Goal: Task Accomplishment & Management: Manage account settings

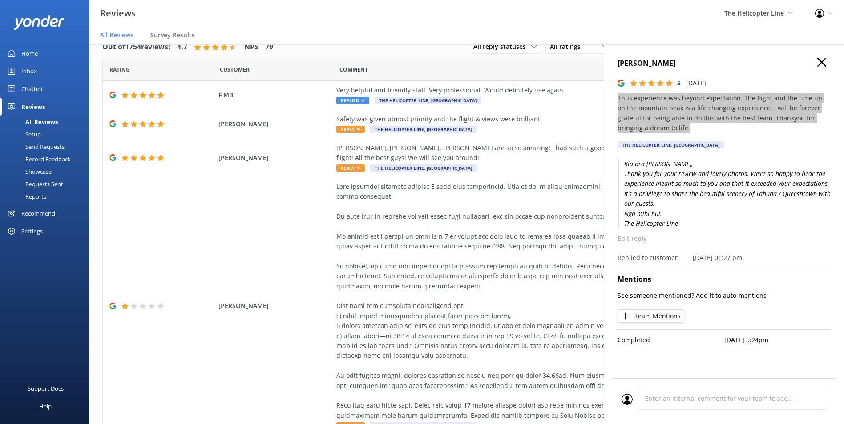
scroll to position [222, 0]
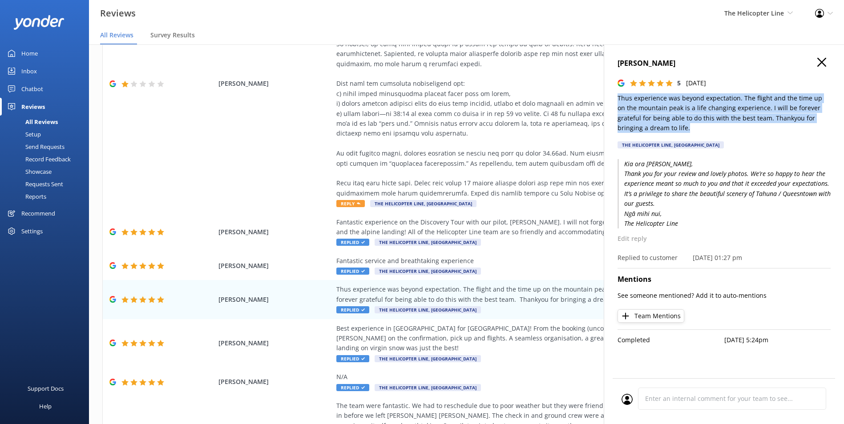
click at [750, 42] on nav "All Reviews Survey Results" at bounding box center [466, 36] width 755 height 18
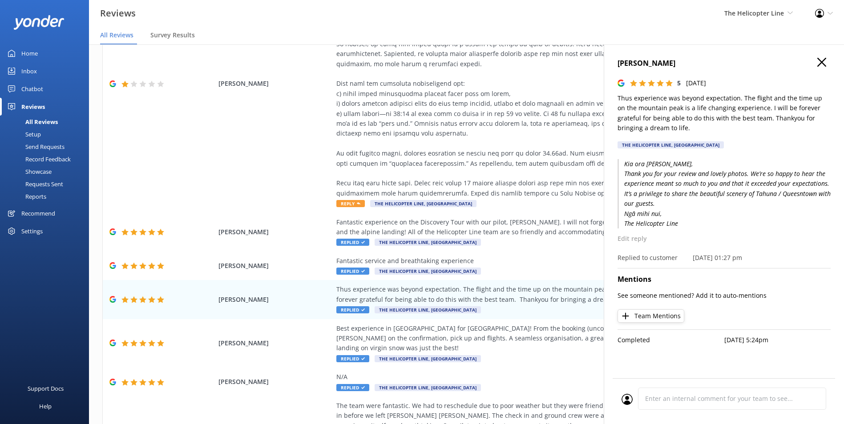
click at [748, 44] on nav "All Reviews Survey Results" at bounding box center [466, 36] width 755 height 18
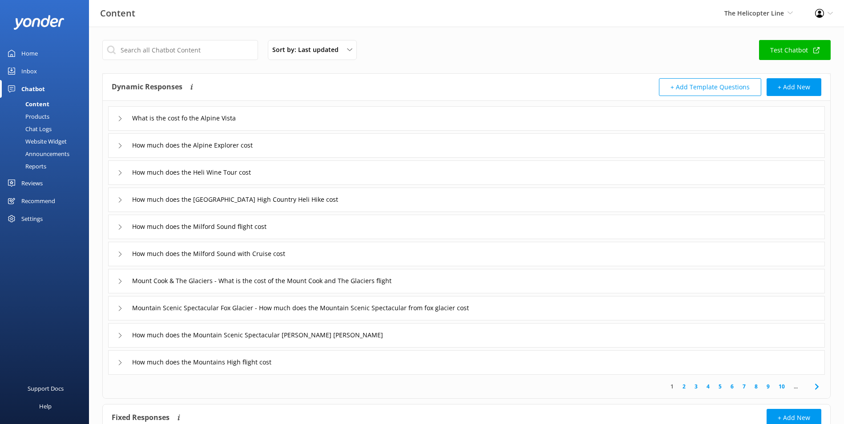
click at [39, 73] on link "Inbox" at bounding box center [44, 71] width 89 height 18
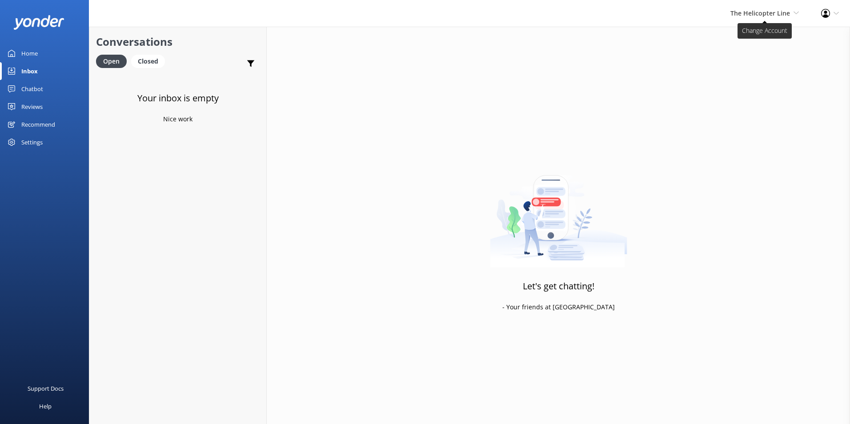
click at [770, 9] on span "The Helicopter Line" at bounding box center [761, 13] width 60 height 8
click at [772, 38] on link "Milford Sound Scenic Flights" at bounding box center [766, 38] width 89 height 21
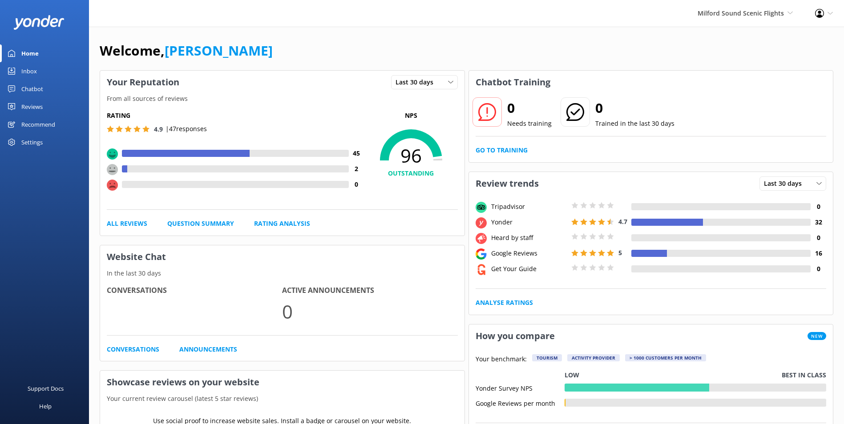
click at [37, 74] on link "Inbox" at bounding box center [44, 71] width 89 height 18
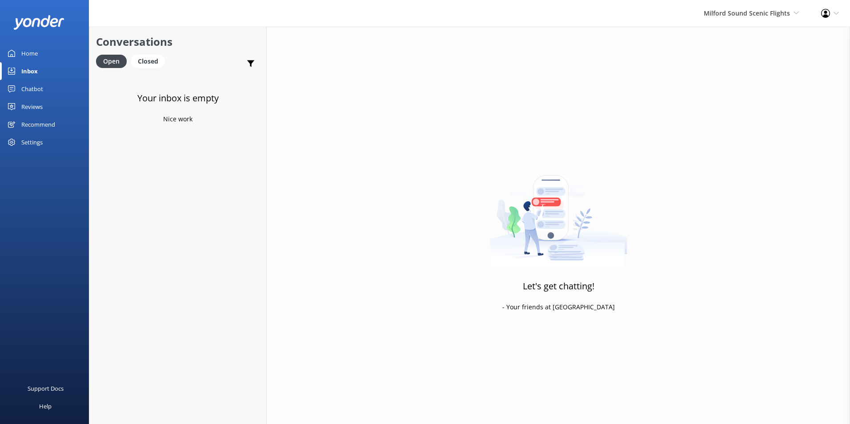
click at [741, 22] on div "Milford Sound Scenic Flights [GEOGRAPHIC_DATA] Scenic Flights Glacier Helicopte…" at bounding box center [751, 13] width 117 height 27
click at [738, 63] on link "Glacier Helicopters" at bounding box center [766, 59] width 89 height 21
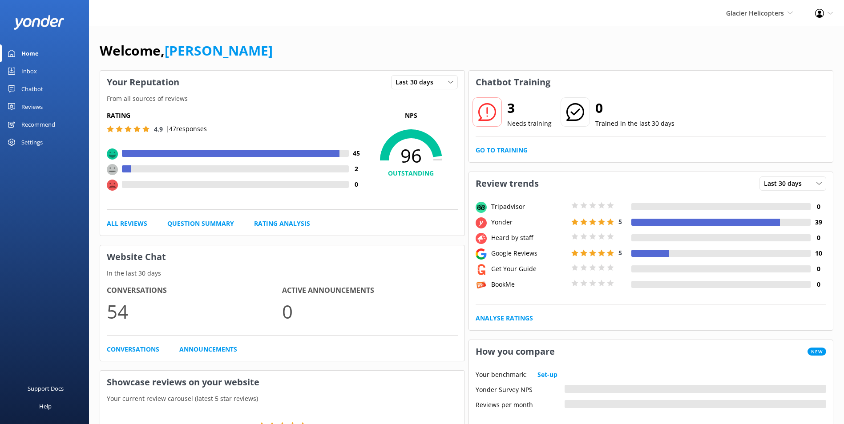
click at [64, 73] on link "Inbox" at bounding box center [44, 71] width 89 height 18
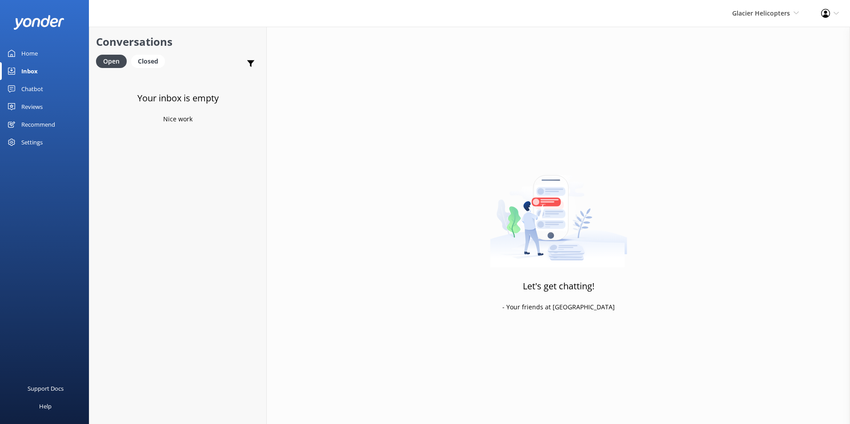
click at [30, 60] on div "Home" at bounding box center [29, 53] width 16 height 18
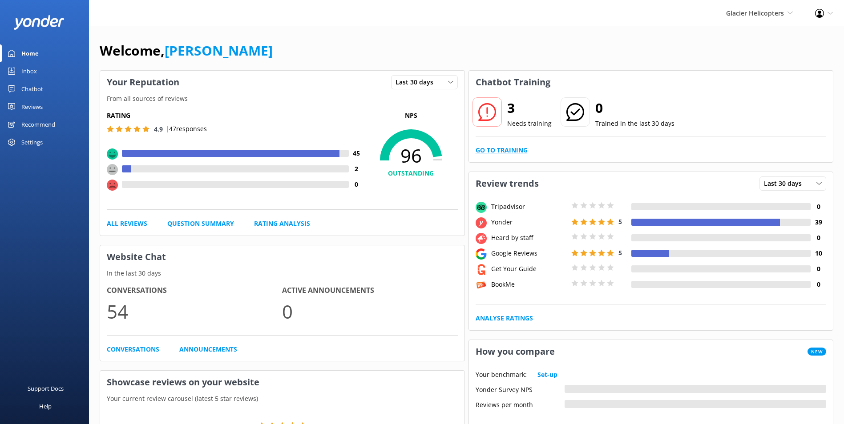
click at [515, 150] on link "Go to Training" at bounding box center [502, 150] width 52 height 10
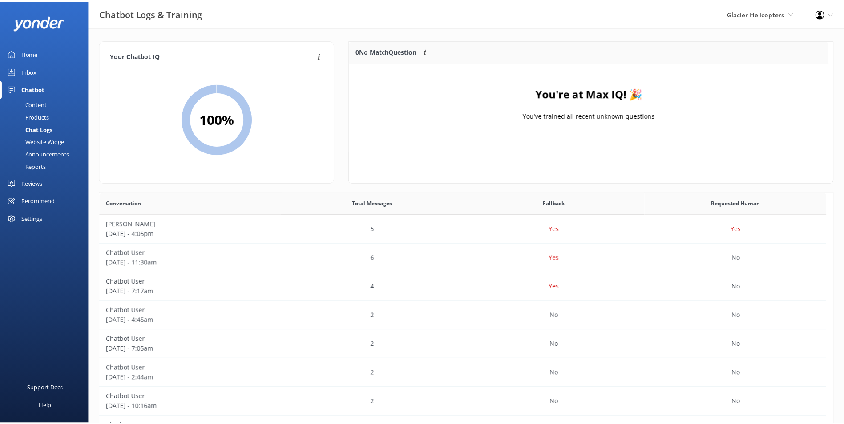
scroll to position [105, 476]
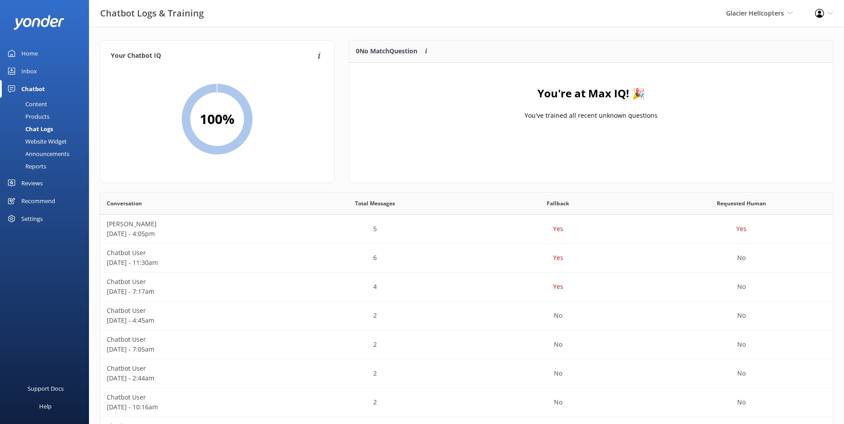
drag, startPoint x: 791, startPoint y: 8, endPoint x: 786, endPoint y: 24, distance: 17.7
click at [791, 8] on div "Glacier Helicopters Milford Sound Scenic Flights Glacier Helicopters The Helico…" at bounding box center [759, 13] width 89 height 27
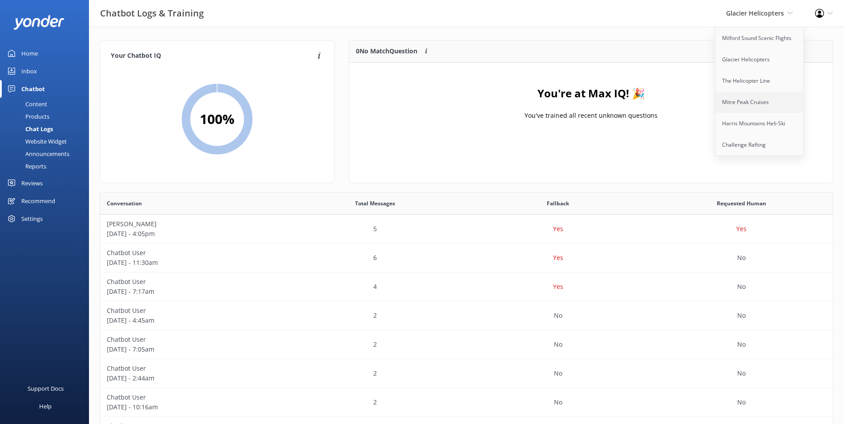
click at [755, 104] on link "Mitre Peak Cruises" at bounding box center [759, 102] width 89 height 21
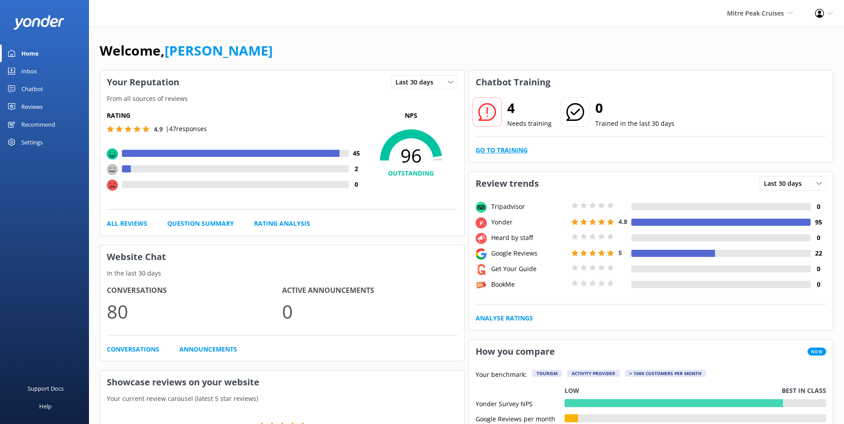
click at [505, 153] on link "Go to Training" at bounding box center [502, 150] width 52 height 10
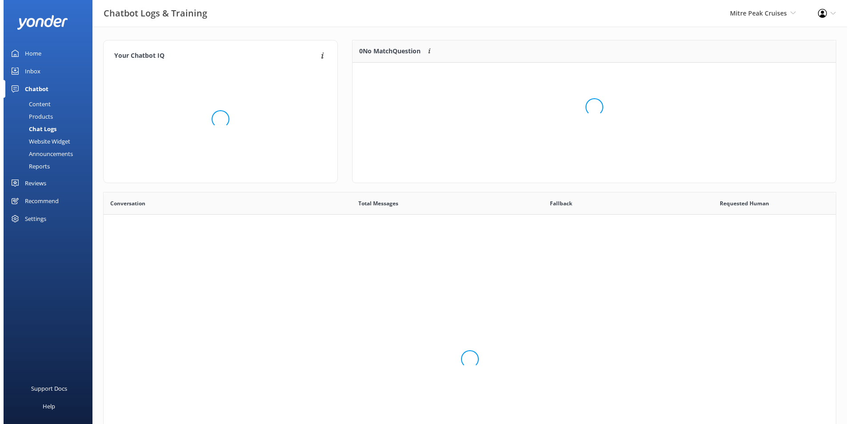
scroll to position [305, 726]
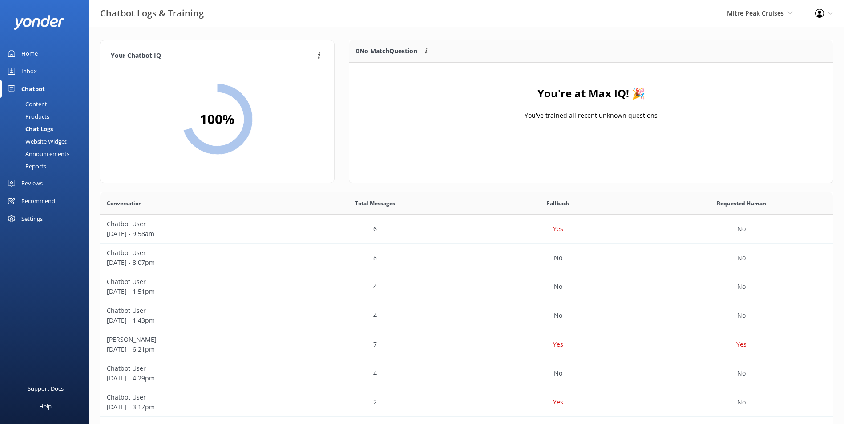
click at [41, 73] on link "Inbox" at bounding box center [44, 71] width 89 height 18
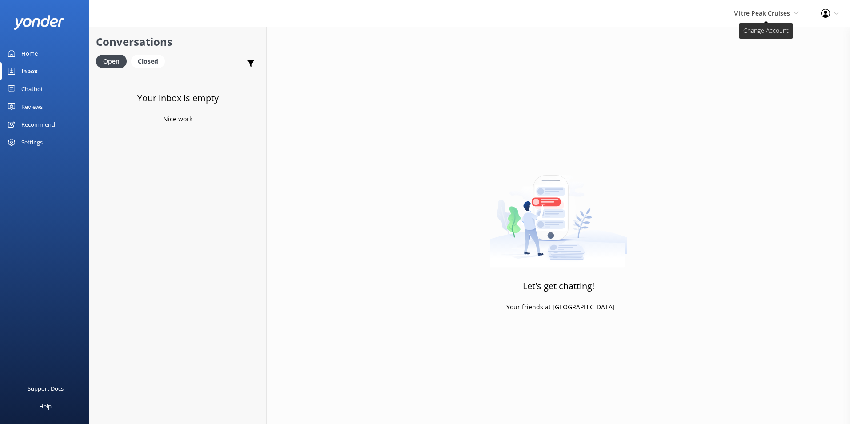
click at [772, 14] on span "Mitre Peak Cruises" at bounding box center [761, 13] width 57 height 8
click at [752, 124] on link "Harris Mountains Heli-Ski" at bounding box center [766, 123] width 89 height 21
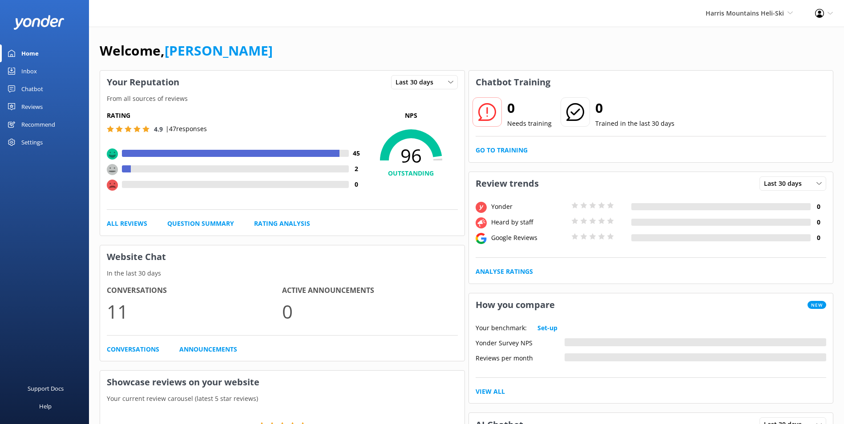
click at [45, 69] on link "Inbox" at bounding box center [44, 71] width 89 height 18
